Goal: Transaction & Acquisition: Purchase product/service

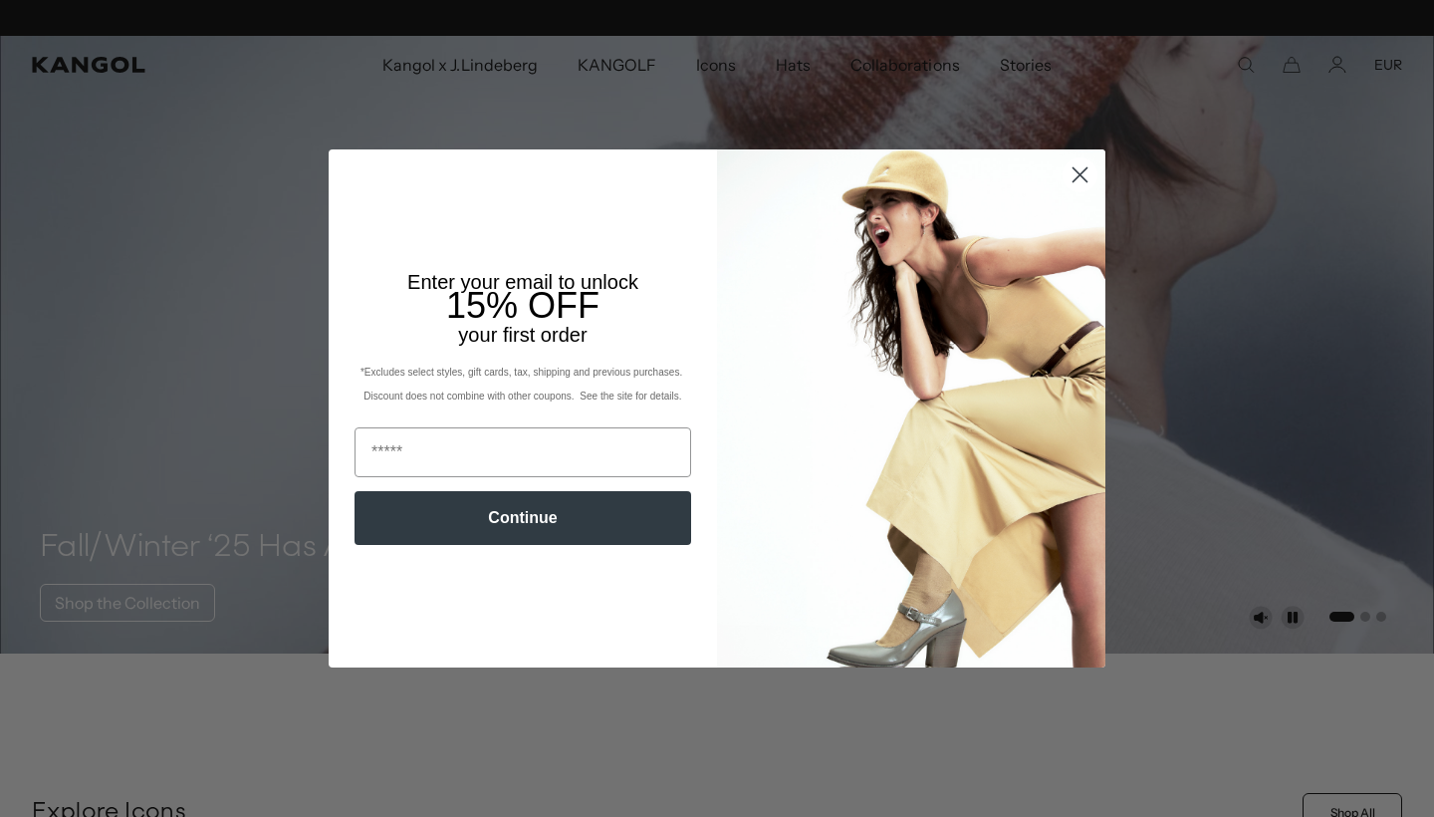
scroll to position [0, 410]
click at [1081, 168] on circle "Close dialog" at bounding box center [1079, 174] width 33 height 33
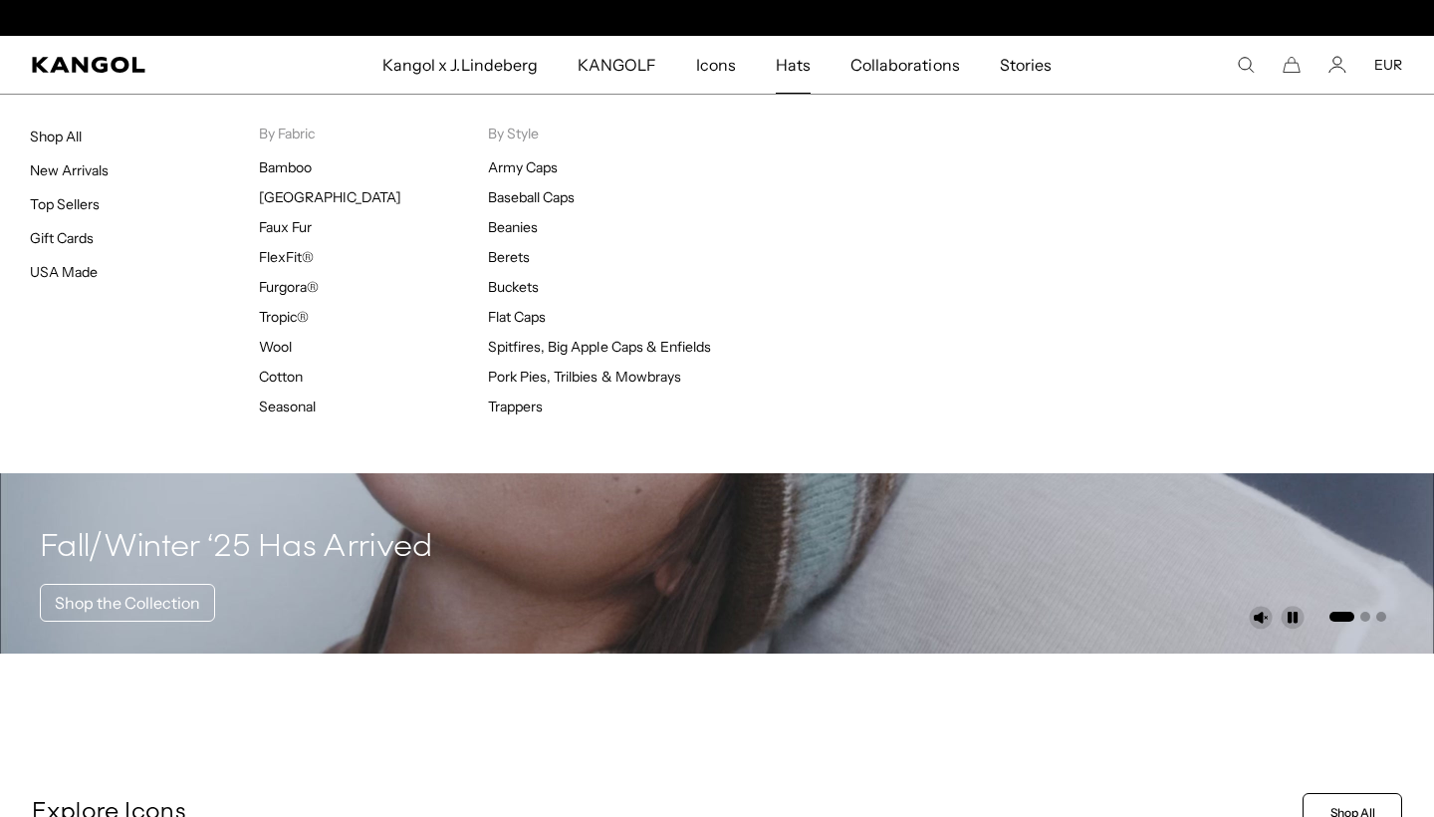
scroll to position [0, 0]
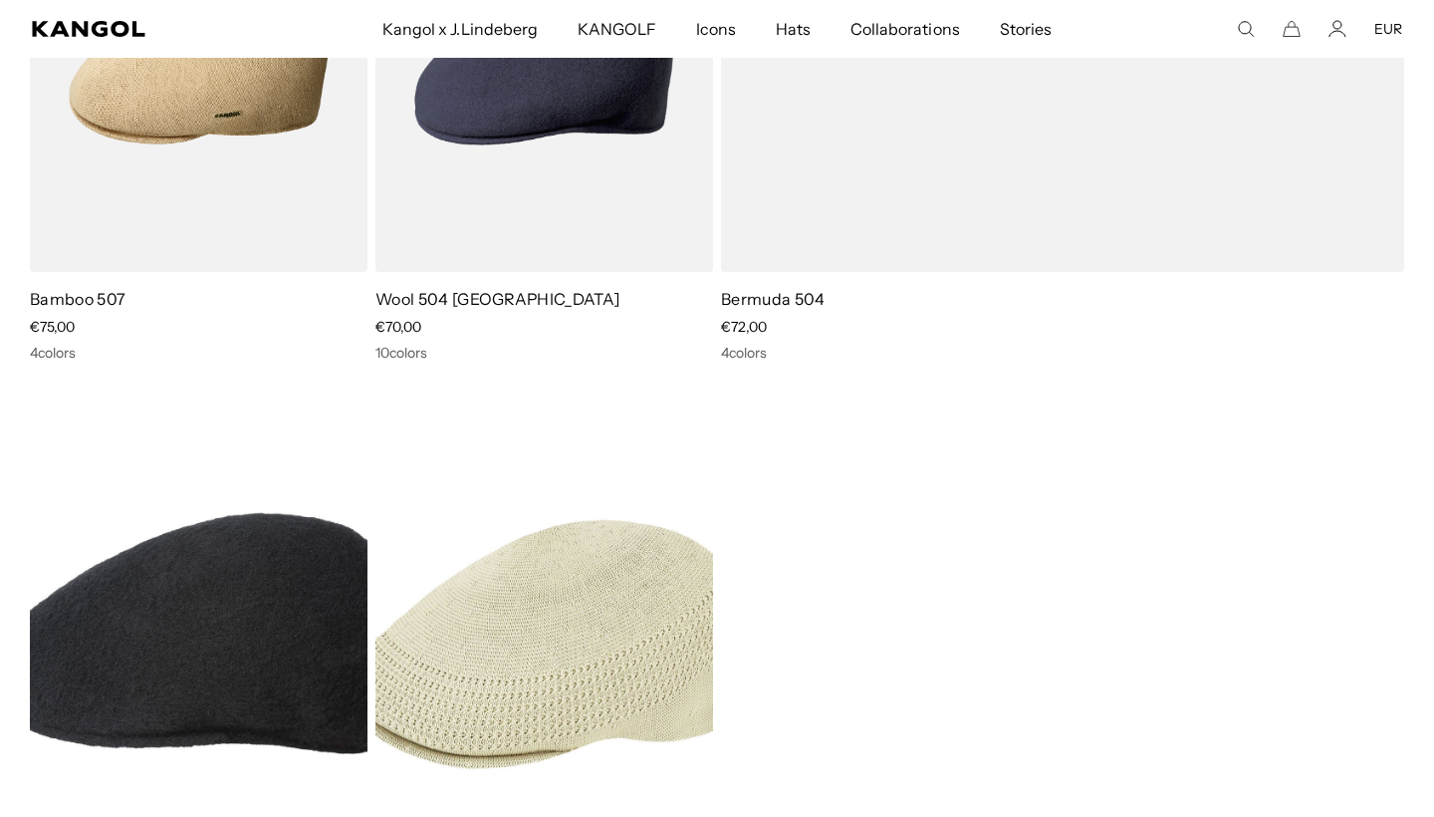
scroll to position [2889, 0]
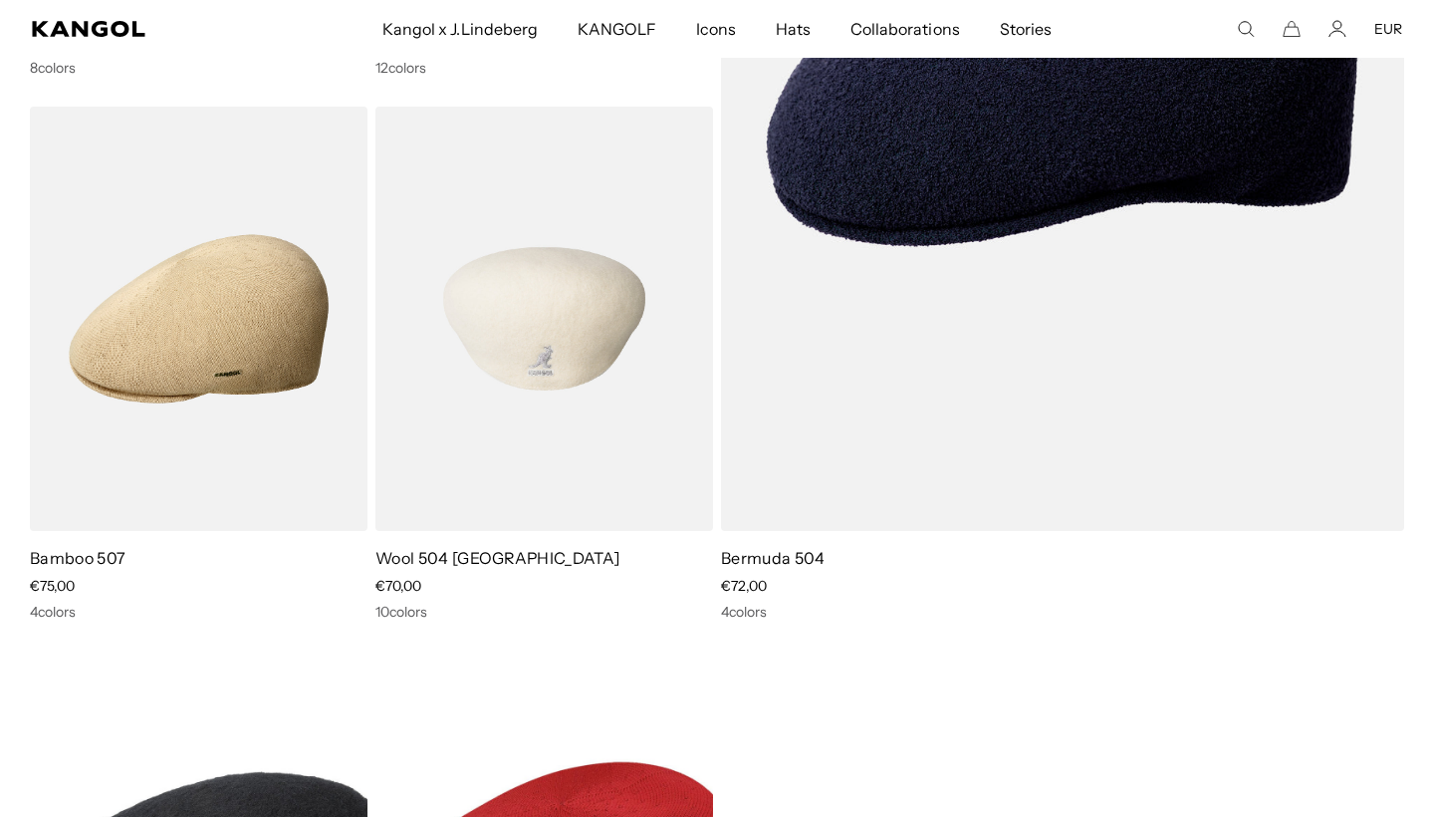
click at [498, 356] on img at bounding box center [544, 319] width 338 height 424
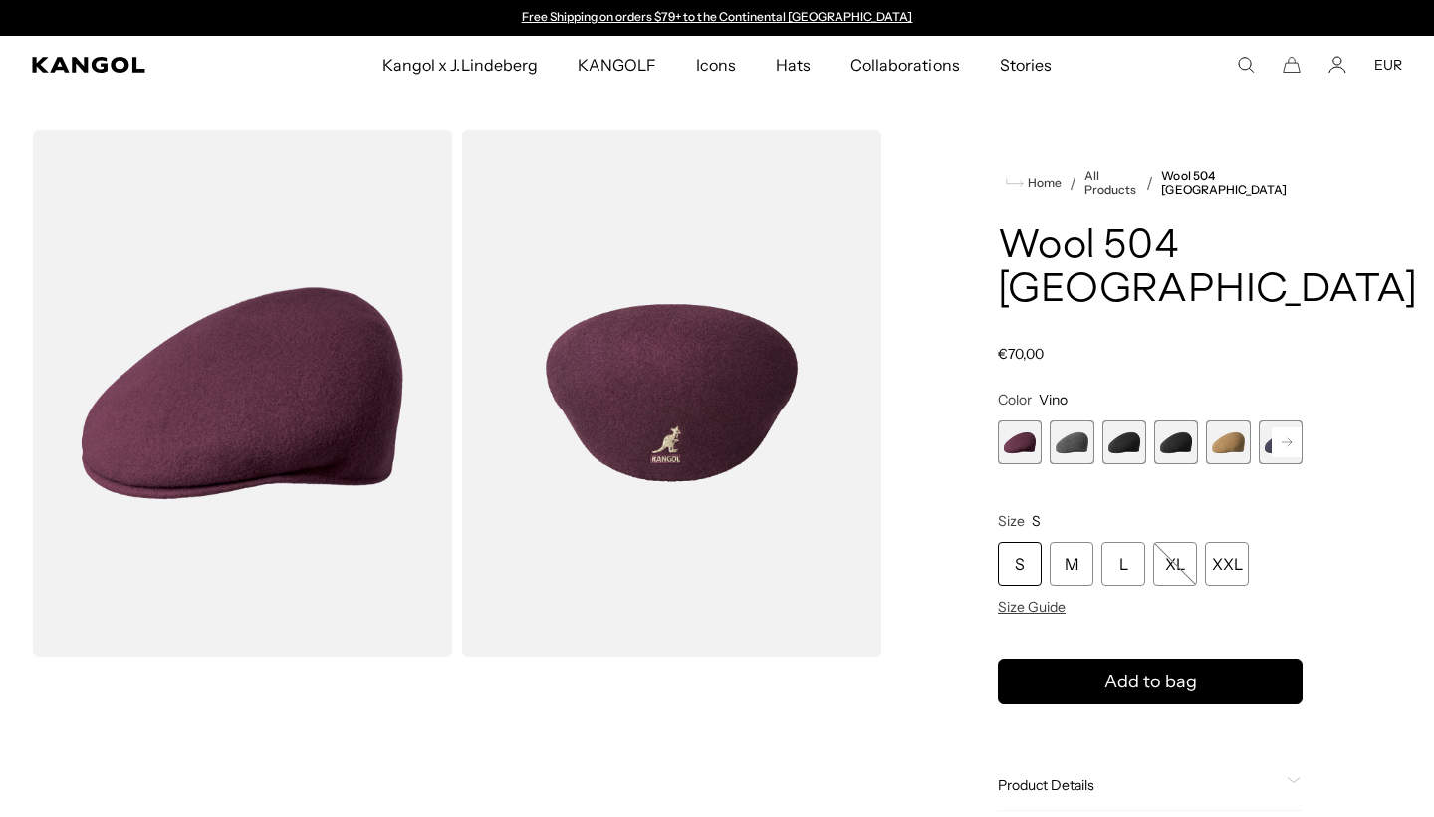
click at [1285, 427] on rect at bounding box center [1287, 442] width 30 height 30
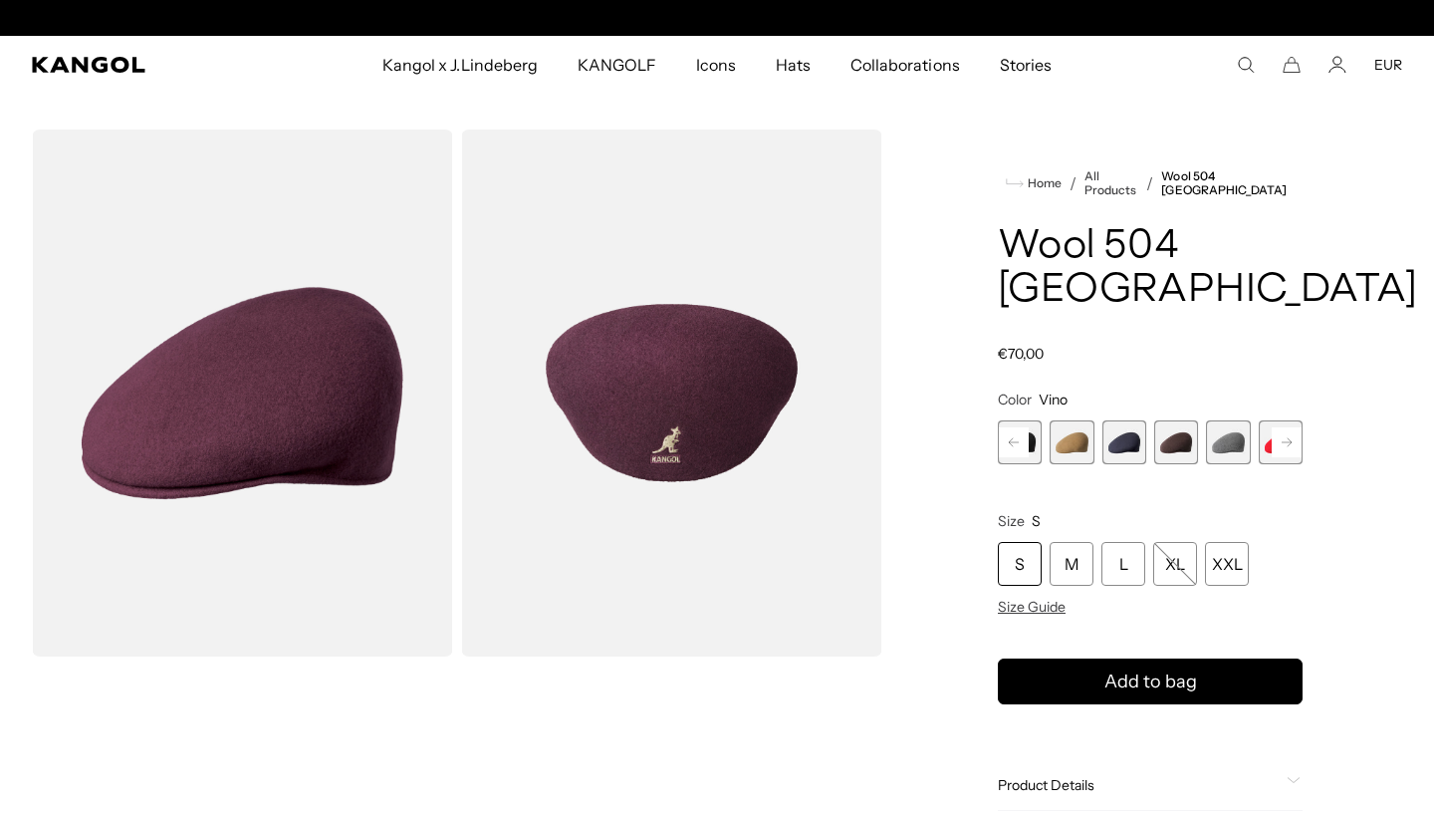
scroll to position [0, 410]
click at [1285, 427] on rect at bounding box center [1287, 442] width 30 height 30
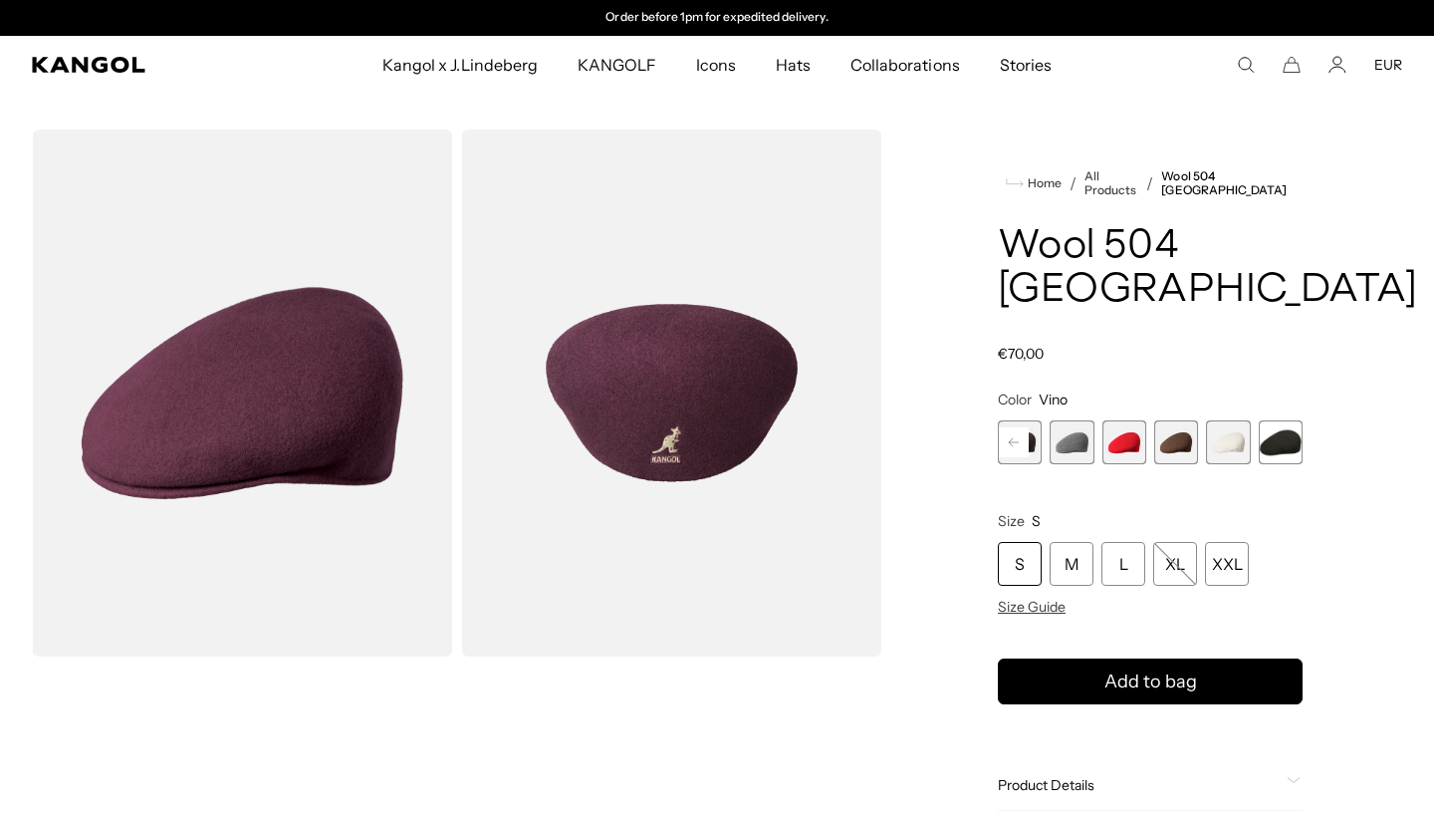
click at [1222, 420] on span "11 of 12" at bounding box center [1228, 442] width 44 height 44
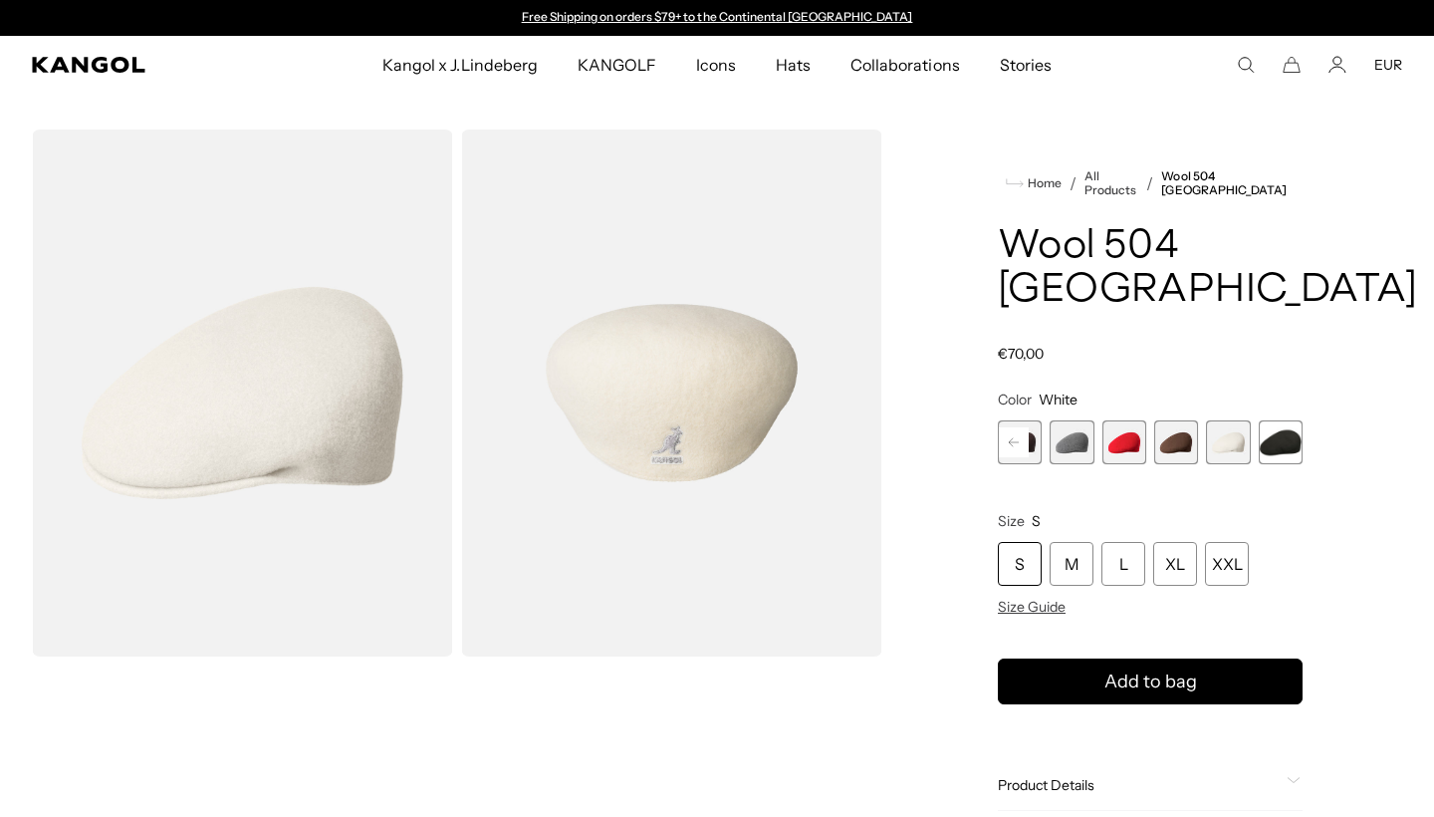
click at [1010, 427] on rect at bounding box center [1014, 442] width 30 height 30
click at [1010, 438] on icon at bounding box center [1014, 442] width 10 height 8
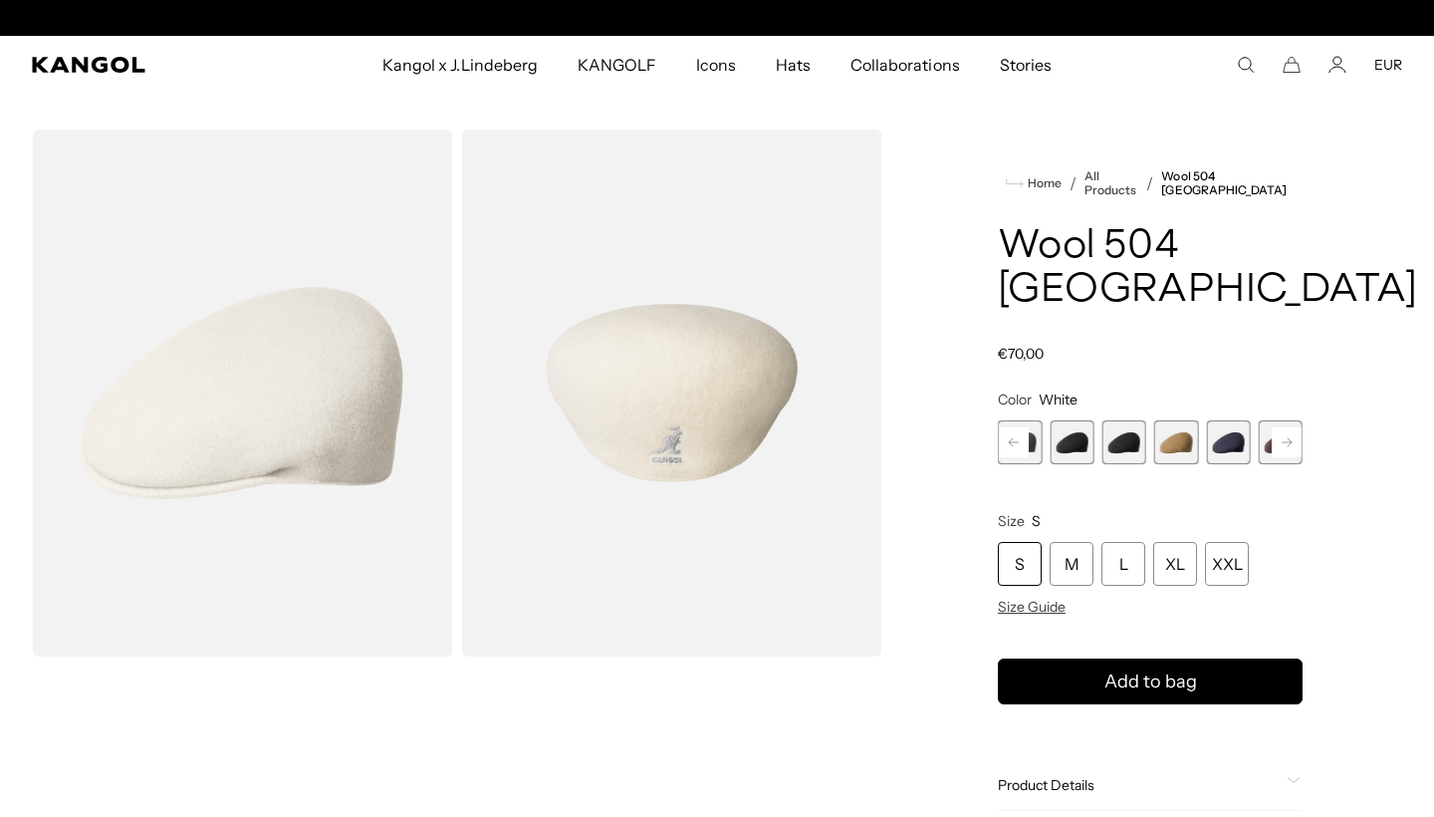
click at [1198, 420] on span "5 of 12" at bounding box center [1176, 442] width 44 height 44
